Goal: Task Accomplishment & Management: Manage account settings

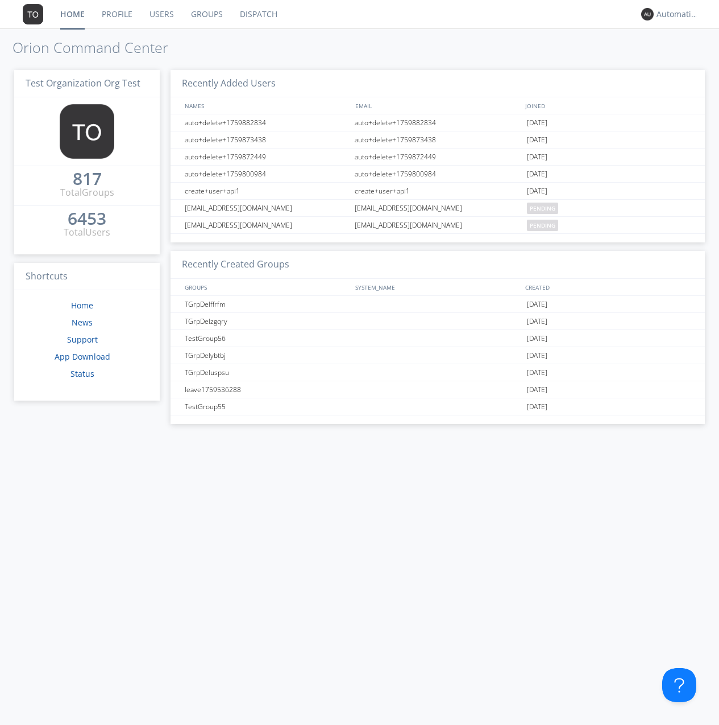
click at [206, 14] on link "Groups" at bounding box center [207, 14] width 49 height 28
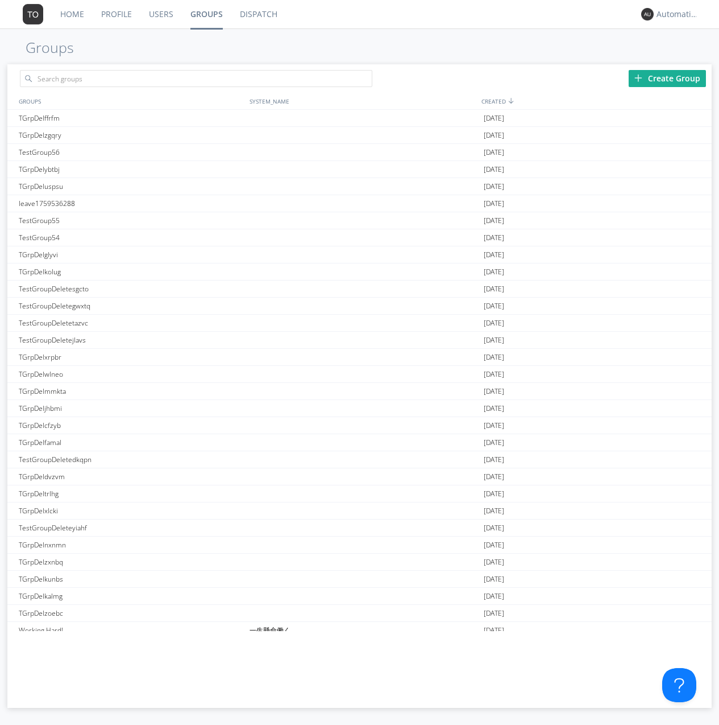
click at [668, 78] on div "Create Group" at bounding box center [667, 78] width 77 height 17
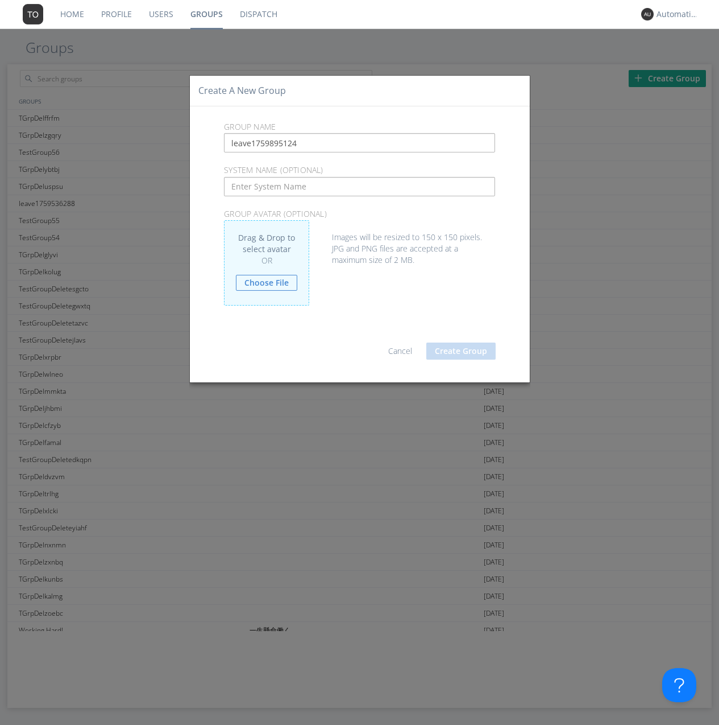
type input "leave1759895124"
click at [461, 350] on button "Create Group" at bounding box center [461, 350] width 69 height 17
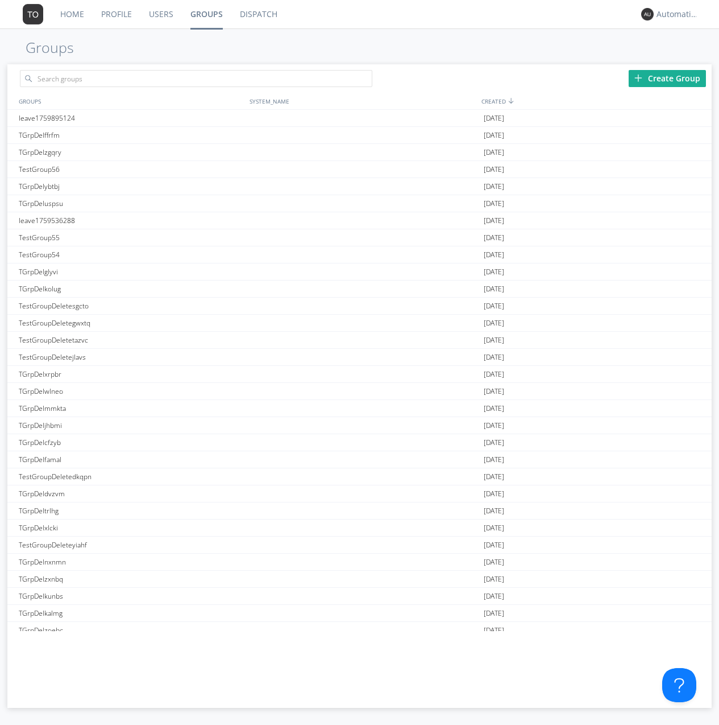
click at [206, 14] on link "Groups" at bounding box center [206, 14] width 49 height 28
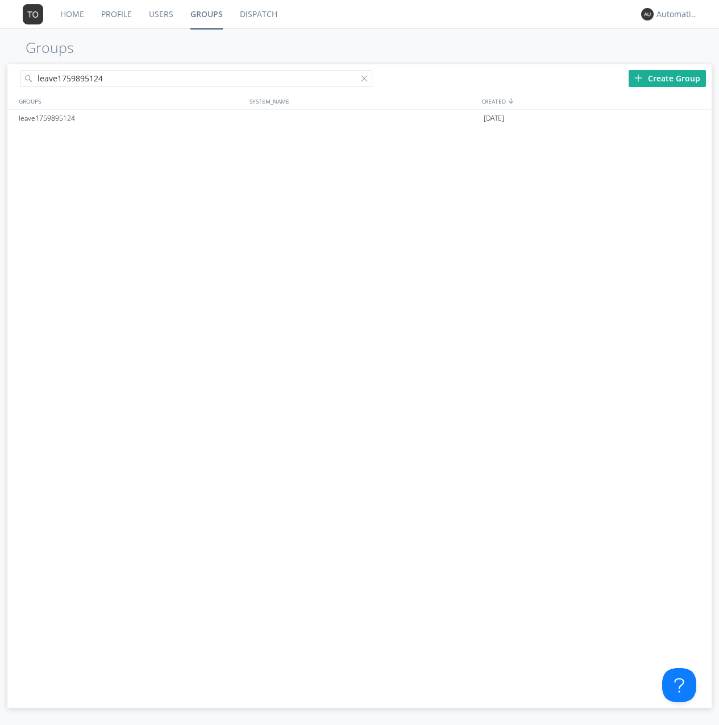
type input "leave1759895124"
click at [366, 80] on div at bounding box center [366, 80] width 11 height 11
type input "leave1759895124"
click at [131, 118] on div "leave1759895124" at bounding box center [131, 118] width 231 height 17
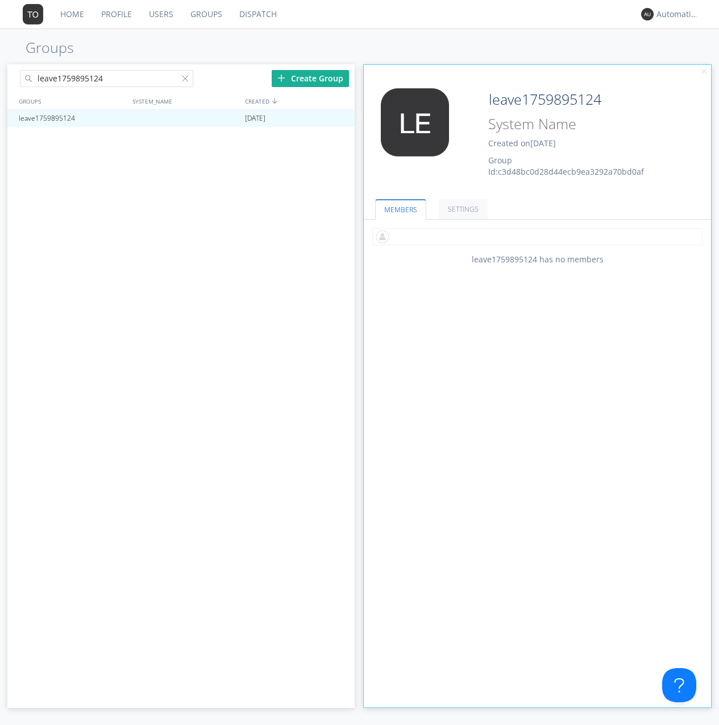
click at [537, 236] on input "text" at bounding box center [538, 236] width 330 height 17
type input "automation+0102"
click at [535, 236] on input "text" at bounding box center [538, 236] width 330 height 17
type input "automation+0103"
click at [535, 236] on input "text" at bounding box center [538, 236] width 330 height 17
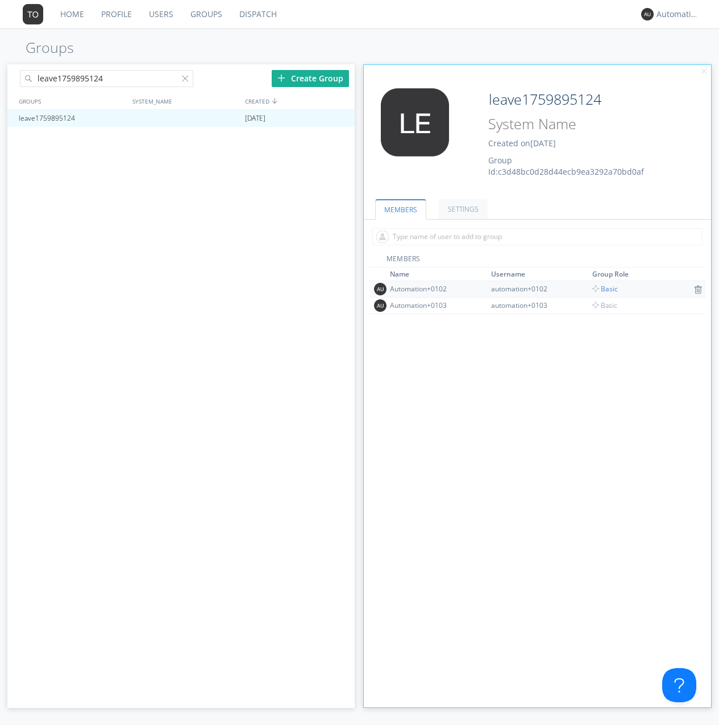
click at [602, 288] on span "Basic" at bounding box center [606, 289] width 26 height 10
click at [340, 118] on div at bounding box center [340, 118] width 11 height 9
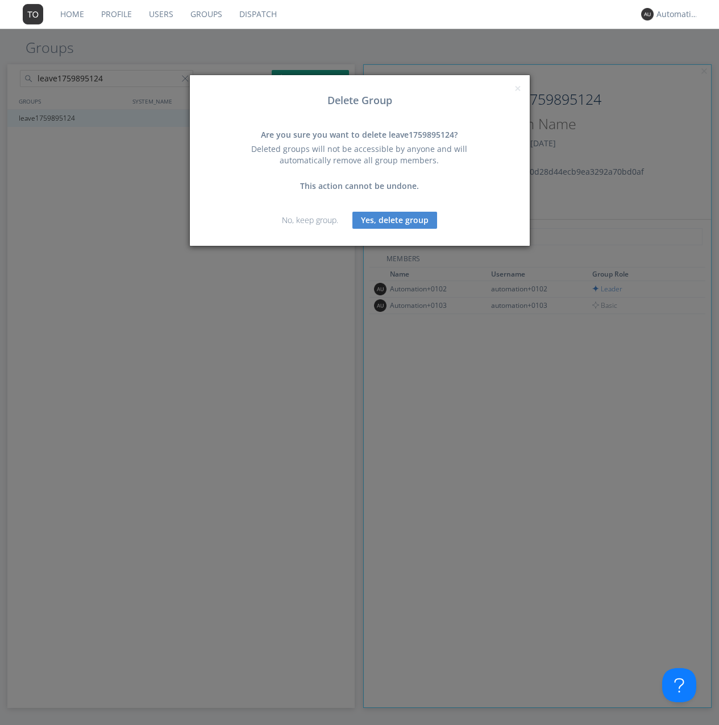
click at [395, 220] on button "Yes, delete group" at bounding box center [395, 220] width 85 height 17
